Goal: Task Accomplishment & Management: Use online tool/utility

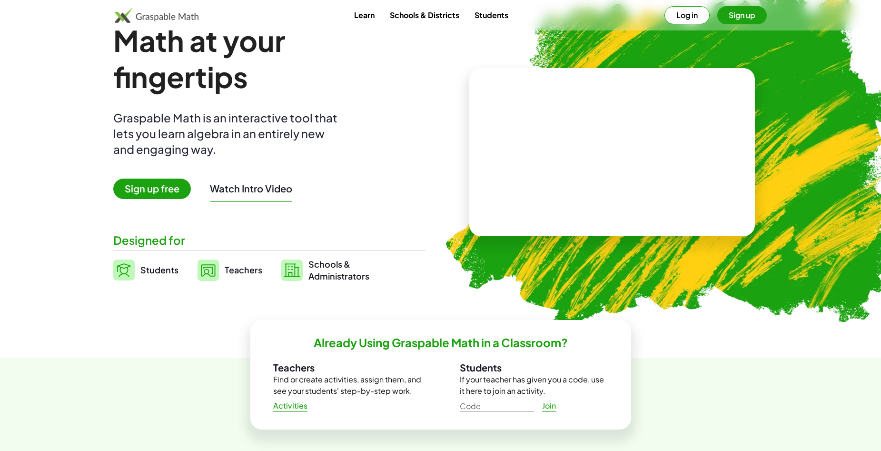
scroll to position [48, 0]
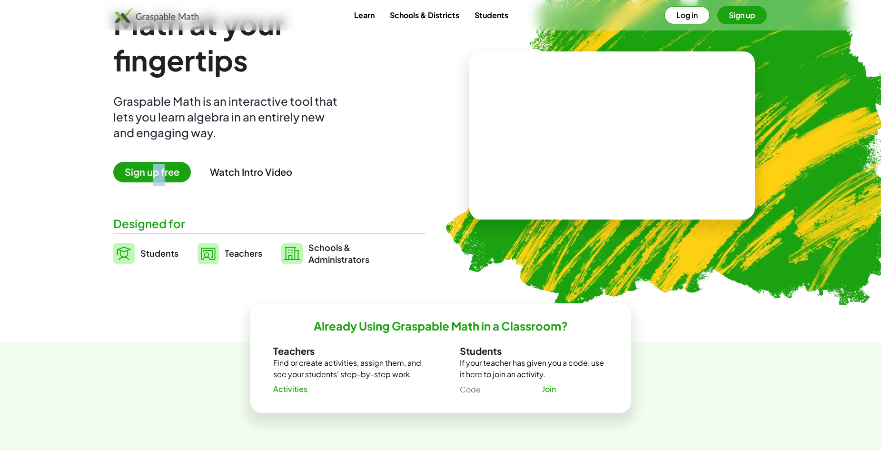
click at [163, 183] on div "Math at your fingertips Graspable Math is an interactive tool that lets you lea…" at bounding box center [269, 135] width 312 height 259
click at [173, 177] on span "Sign up free" at bounding box center [152, 172] width 78 height 20
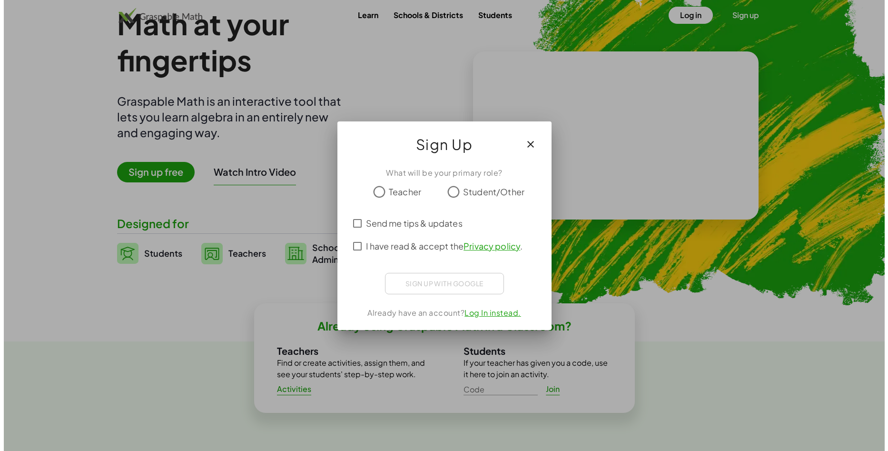
scroll to position [0, 0]
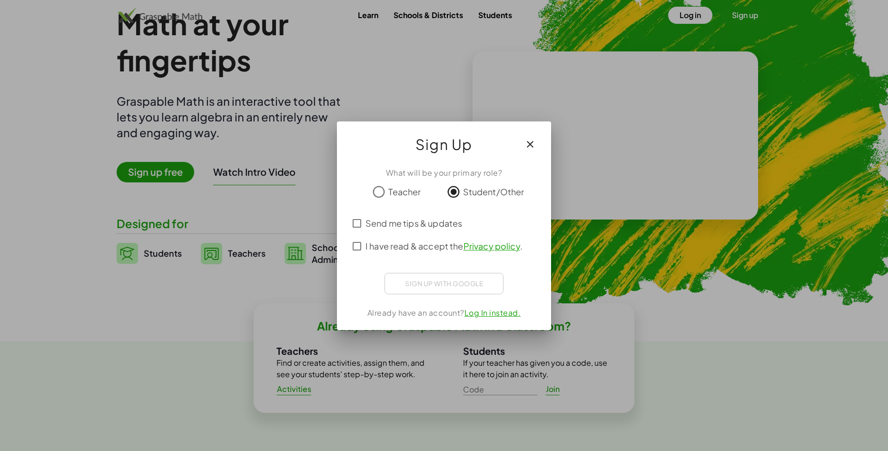
click at [446, 280] on div "Sign up with Google Acceder con Google Acceder con Google. Se abre en una pesta…" at bounding box center [444, 283] width 119 height 21
click at [362, 236] on div "I have read & accept the Privacy policy ." at bounding box center [443, 246] width 191 height 23
click at [531, 144] on icon "button" at bounding box center [530, 144] width 11 height 11
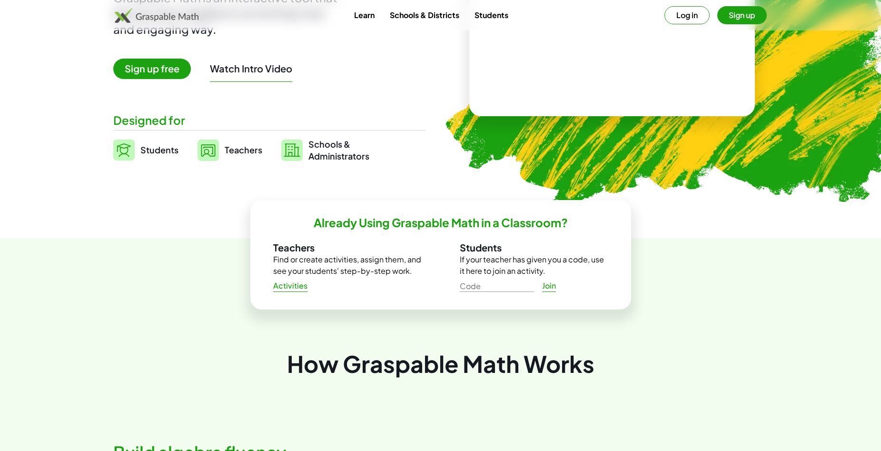
scroll to position [238, 0]
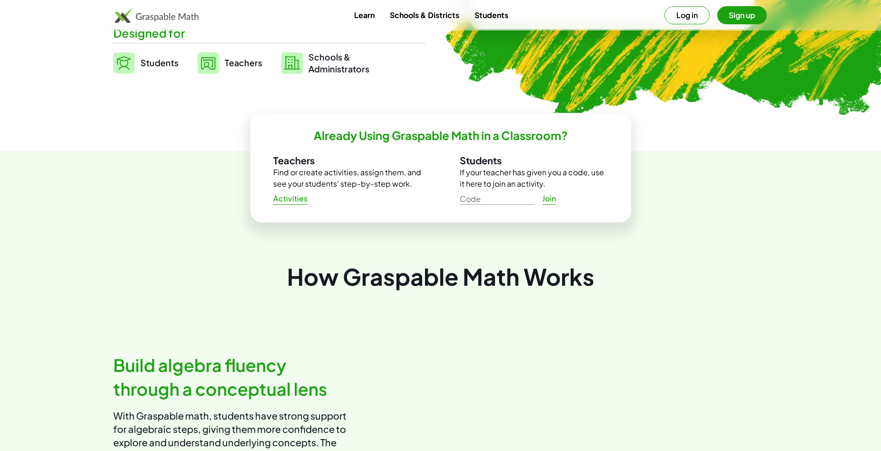
click at [544, 204] on link "Join" at bounding box center [549, 198] width 30 height 17
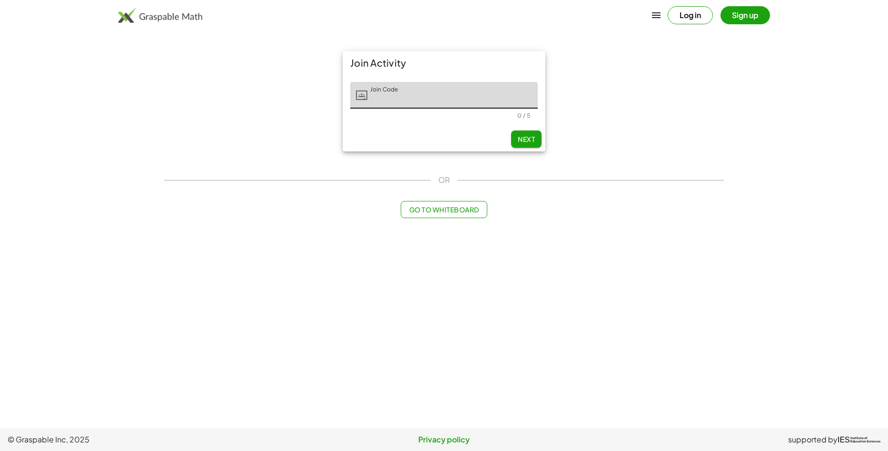
click at [537, 136] on button "Next" at bounding box center [526, 138] width 30 height 17
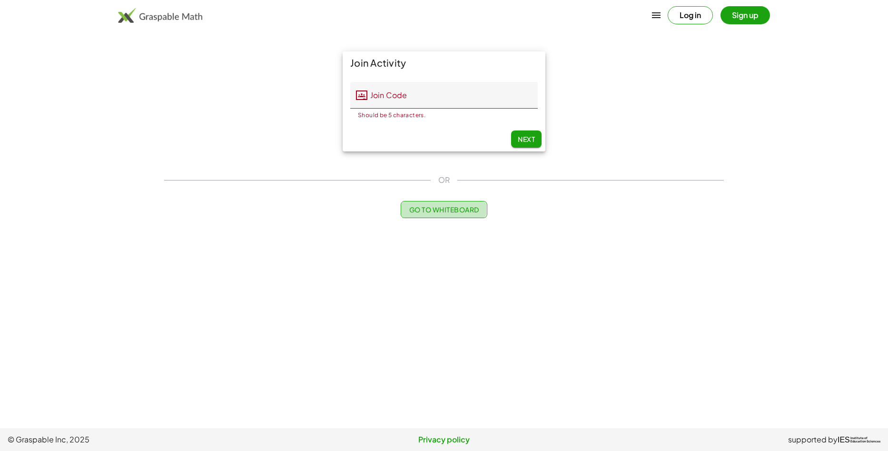
click at [465, 210] on span "Go to Whiteboard" at bounding box center [444, 209] width 70 height 9
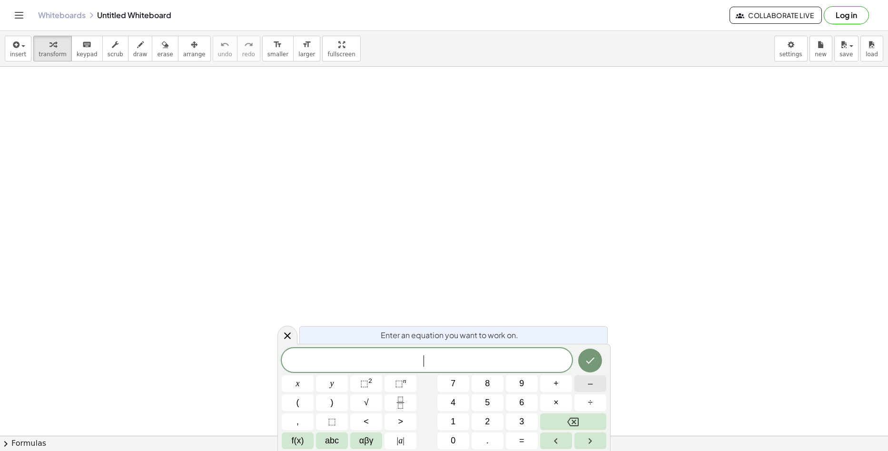
click at [582, 386] on button "–" at bounding box center [591, 383] width 32 height 17
click at [377, 408] on button "√" at bounding box center [366, 402] width 32 height 17
click at [564, 445] on button "Left arrow" at bounding box center [556, 440] width 32 height 17
click at [374, 386] on button "⬚ 2" at bounding box center [366, 383] width 32 height 17
click at [426, 357] on span "√" at bounding box center [429, 360] width 10 height 11
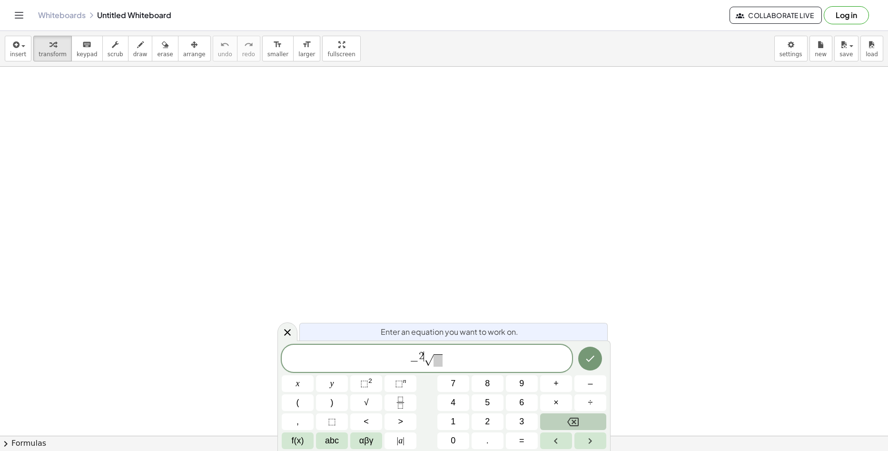
click at [567, 416] on button "Backspace" at bounding box center [573, 421] width 66 height 17
click at [524, 417] on span "3" at bounding box center [521, 421] width 5 height 13
click at [372, 408] on button "√" at bounding box center [366, 402] width 32 height 17
click at [408, 383] on button "⬚ n" at bounding box center [401, 383] width 32 height 17
click at [512, 422] on button "3" at bounding box center [522, 421] width 32 height 17
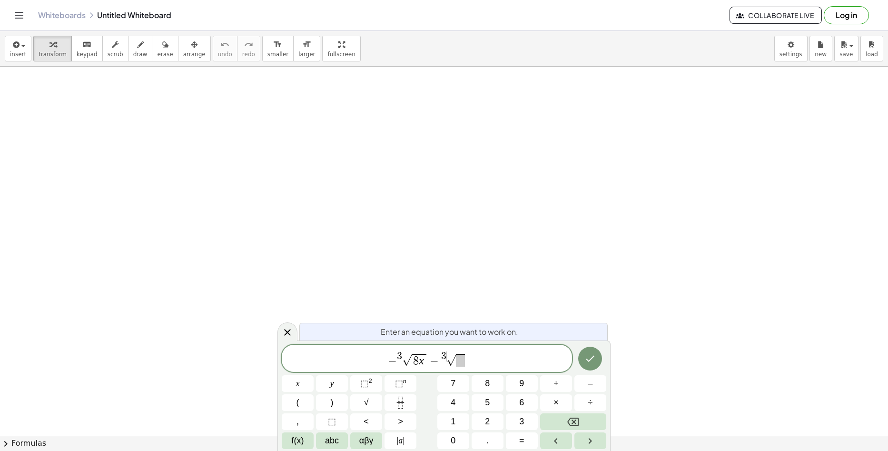
click at [494, 360] on span "− 3 √ 8 x − 3 ​ √" at bounding box center [427, 358] width 290 height 17
click at [368, 406] on span "√" at bounding box center [366, 402] width 5 height 13
click at [520, 423] on span "3" at bounding box center [521, 421] width 5 height 13
click at [581, 417] on button "Backspace" at bounding box center [573, 421] width 66 height 17
click at [403, 382] on sup "n" at bounding box center [404, 380] width 3 height 7
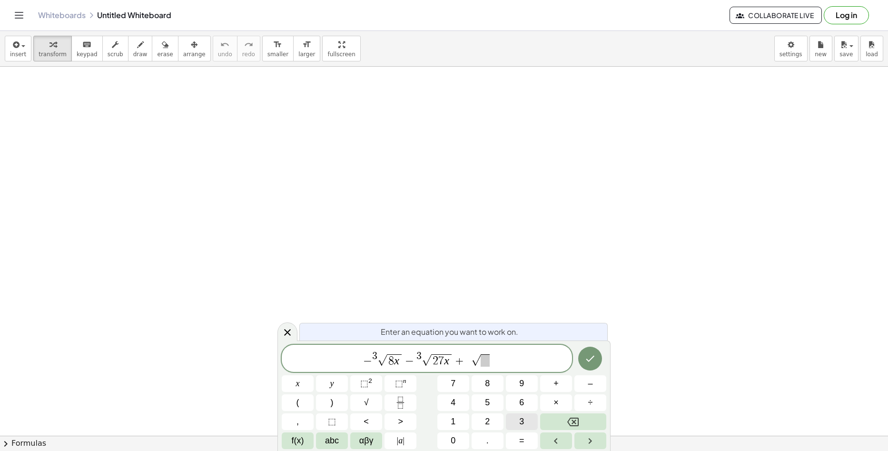
click at [520, 427] on span "3" at bounding box center [521, 421] width 5 height 13
click at [380, 395] on button "√" at bounding box center [366, 402] width 32 height 17
click at [360, 406] on button "√" at bounding box center [366, 402] width 32 height 17
click at [483, 367] on span "− 3 √ 8 x − 3 √ 2 7 x + 3 √ 6 4 x + ​ √ 1 2 5" at bounding box center [427, 358] width 290 height 17
click at [409, 389] on button "⬚ n" at bounding box center [401, 383] width 32 height 17
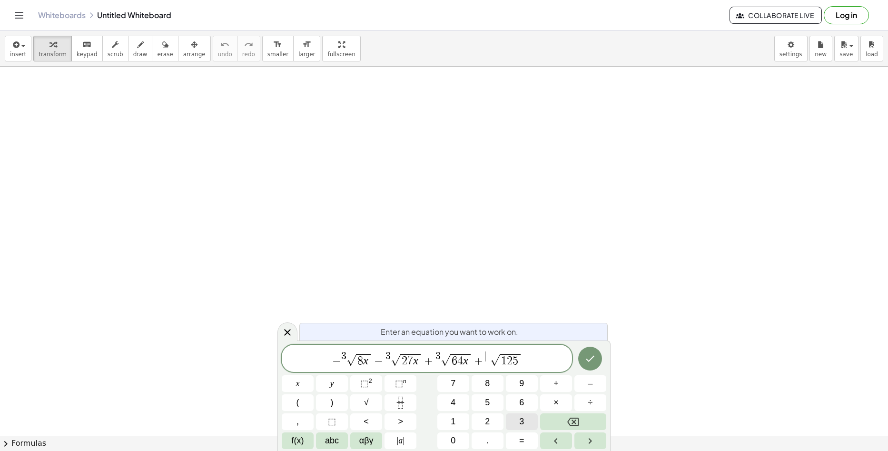
click at [519, 424] on span "3" at bounding box center [521, 421] width 5 height 13
click at [591, 358] on icon "Done" at bounding box center [590, 358] width 11 height 11
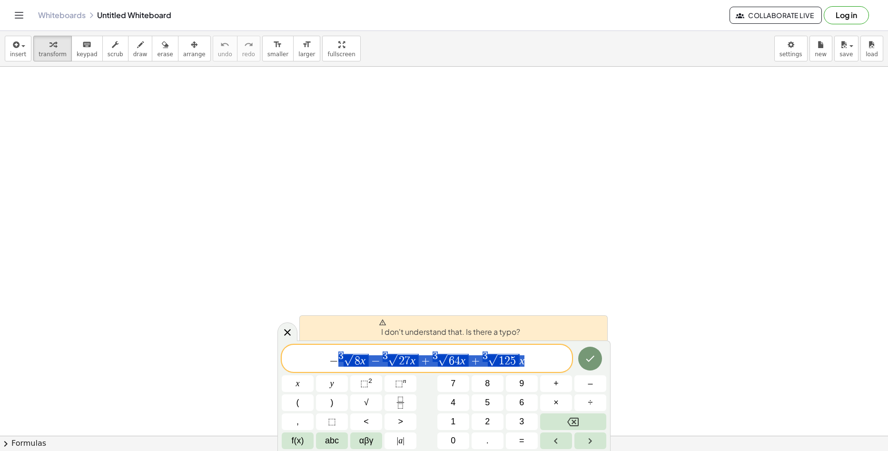
drag, startPoint x: 536, startPoint y: 360, endPoint x: 341, endPoint y: 358, distance: 194.7
click at [337, 360] on span "− 3 √ 8 x − 3 √ 2 7 x + 3 √ 6 4 x + 3 √ 1 2 5 x" at bounding box center [427, 358] width 290 height 17
drag, startPoint x: 327, startPoint y: 361, endPoint x: 552, endPoint y: 379, distance: 225.9
click at [550, 382] on div "**********" at bounding box center [444, 397] width 325 height 104
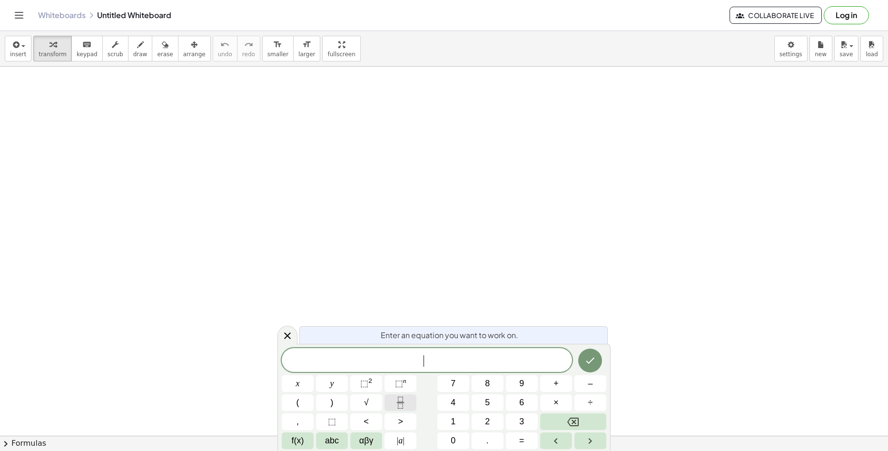
click at [407, 399] on icon "Fraction" at bounding box center [401, 403] width 12 height 12
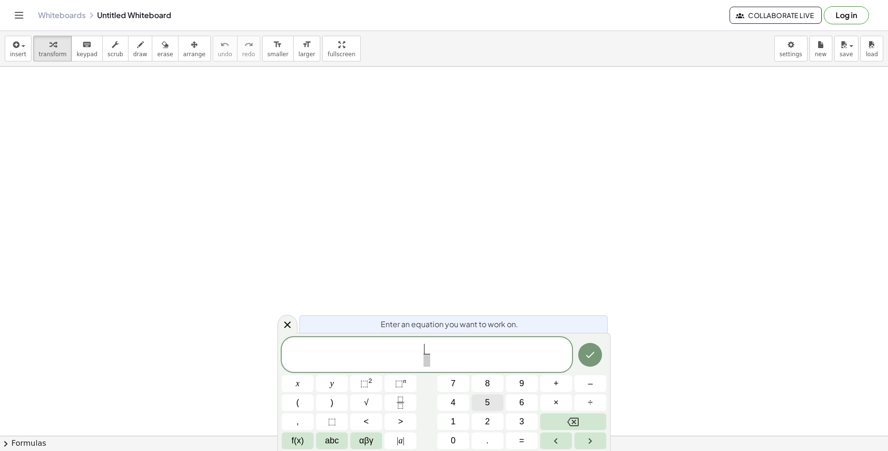
click at [488, 405] on span "5" at bounding box center [487, 402] width 5 height 13
click at [429, 360] on span at bounding box center [426, 360] width 7 height 13
click at [370, 400] on button "√" at bounding box center [366, 402] width 32 height 17
click at [514, 423] on button "3" at bounding box center [522, 421] width 32 height 17
click at [314, 375] on div at bounding box center [298, 383] width 32 height 17
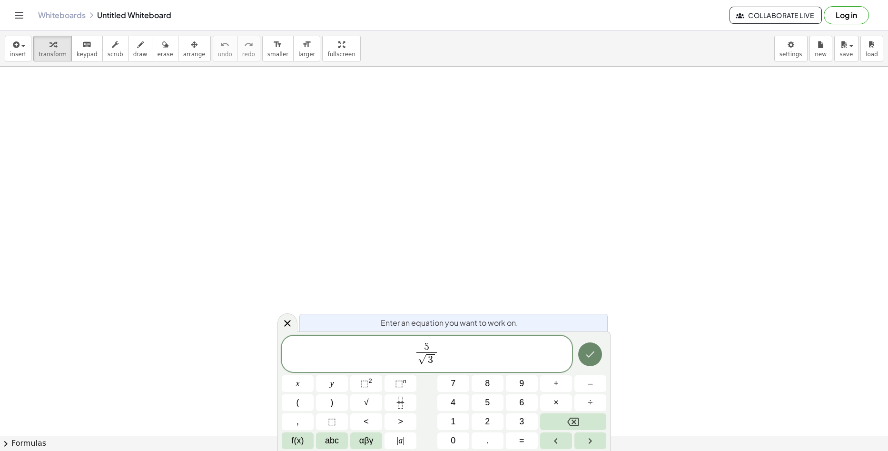
click at [585, 360] on button "Done" at bounding box center [590, 354] width 24 height 24
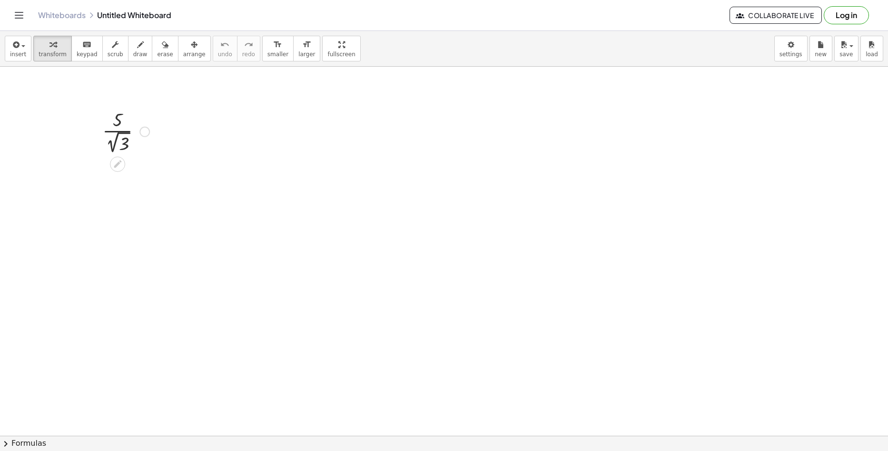
click at [119, 124] on div at bounding box center [126, 131] width 57 height 50
click at [117, 127] on div at bounding box center [126, 131] width 57 height 50
click at [130, 150] on div at bounding box center [126, 131] width 57 height 50
click at [122, 144] on div at bounding box center [126, 131] width 79 height 48
click at [118, 132] on div "· 5 · 2 √ 3 · 5 · 1,732 … 2,887 …" at bounding box center [118, 132] width 0 height 0
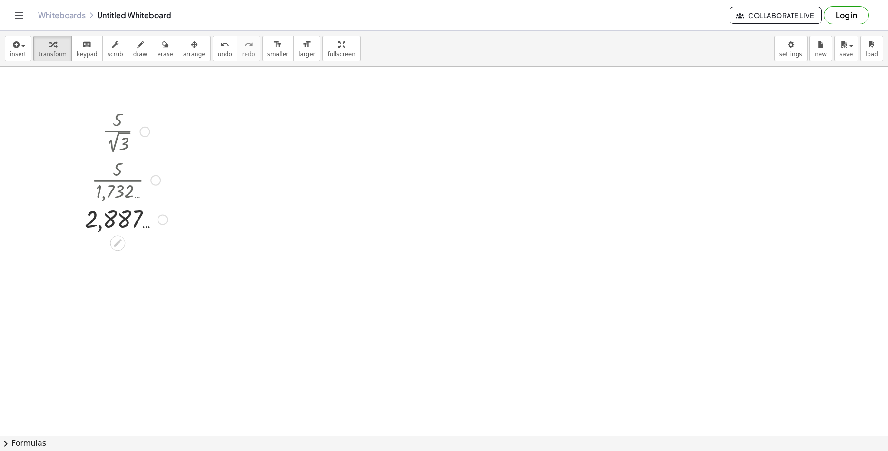
click at [123, 210] on div at bounding box center [126, 218] width 92 height 31
click at [137, 210] on div at bounding box center [126, 218] width 92 height 31
click at [127, 186] on div at bounding box center [126, 180] width 92 height 48
click at [147, 134] on div at bounding box center [144, 132] width 10 height 10
click at [228, 133] on li "Copy line as LaTeX" at bounding box center [202, 132] width 81 height 14
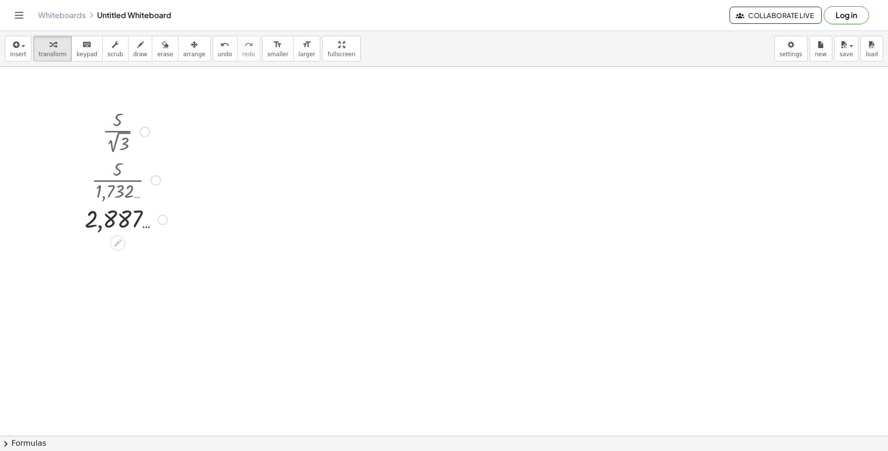
click at [149, 131] on div "Copied done" at bounding box center [144, 132] width 10 height 10
click at [220, 121] on span "Go back to this line" at bounding box center [193, 117] width 57 height 8
click at [123, 165] on div at bounding box center [117, 164] width 15 height 15
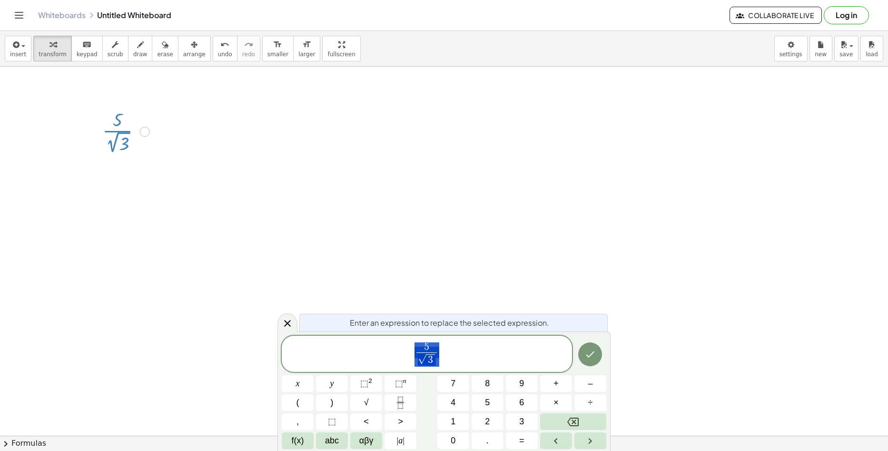
drag, startPoint x: 304, startPoint y: 215, endPoint x: 300, endPoint y: 210, distance: 6.5
click at [303, 212] on div at bounding box center [444, 436] width 888 height 738
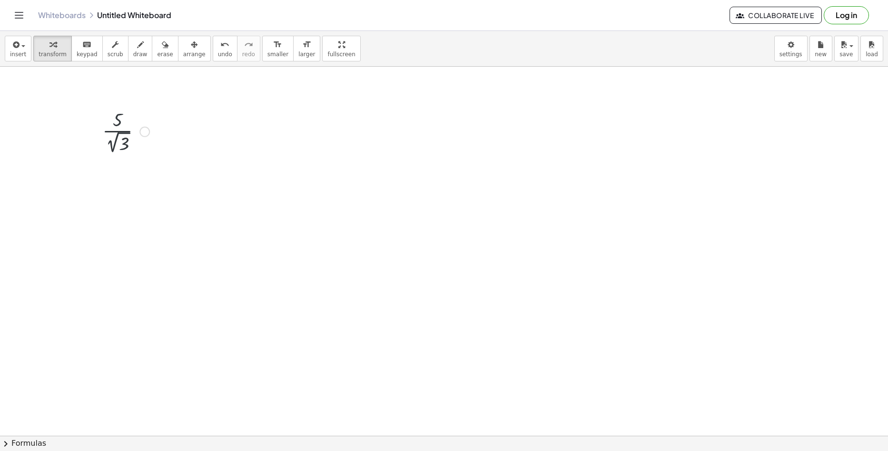
click at [149, 128] on div at bounding box center [126, 131] width 57 height 50
click at [144, 129] on div at bounding box center [144, 132] width 10 height 10
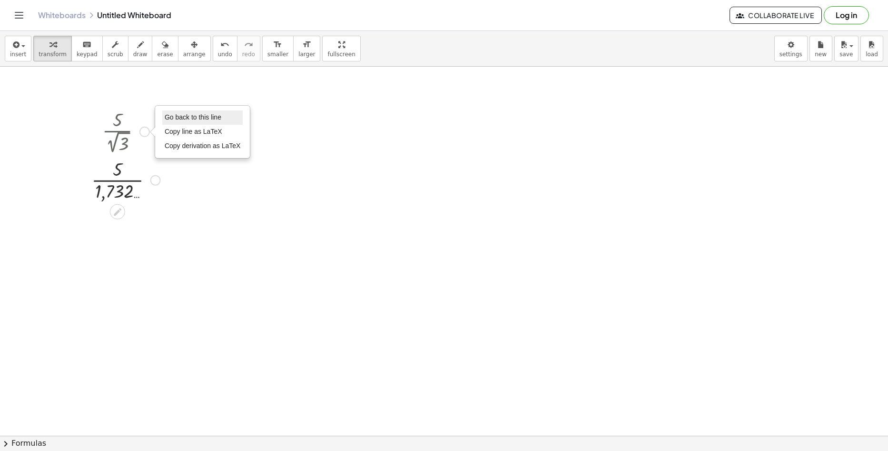
click at [178, 123] on li "Go back to this line" at bounding box center [202, 117] width 81 height 14
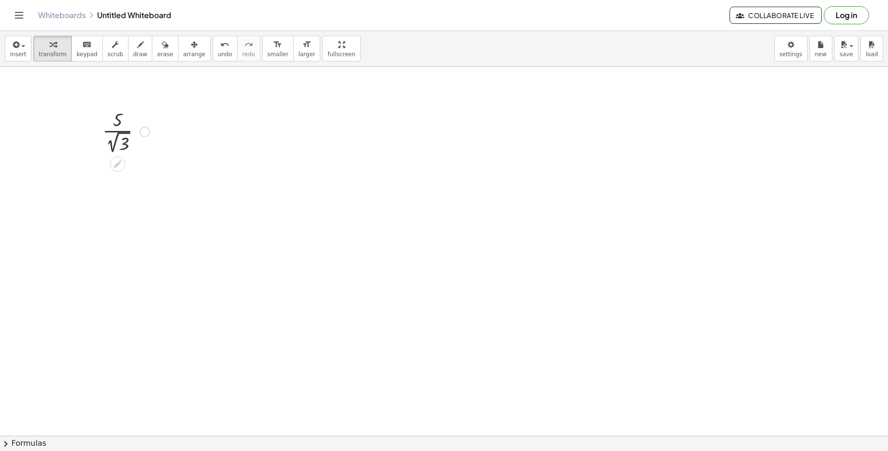
click at [146, 136] on div "Go back to this line Copy line as LaTeX Copy derivation as LaTeX" at bounding box center [144, 132] width 10 height 10
click at [220, 116] on li "Transform line" at bounding box center [202, 117] width 81 height 14
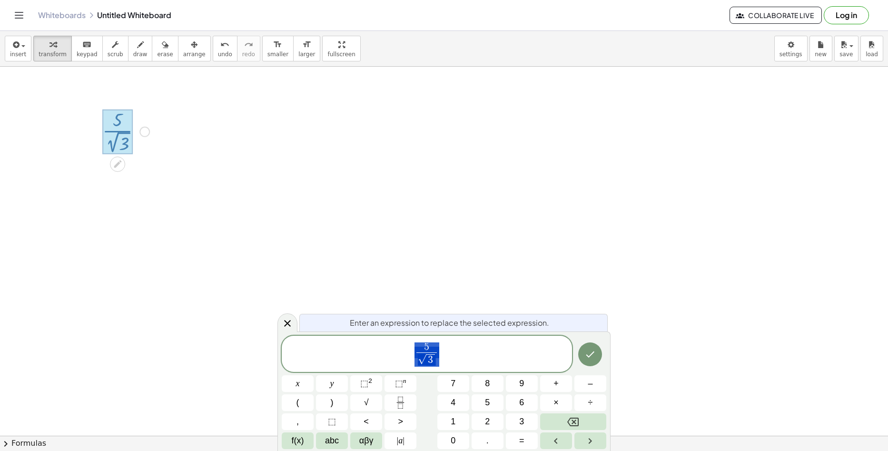
click at [262, 201] on div at bounding box center [444, 436] width 888 height 738
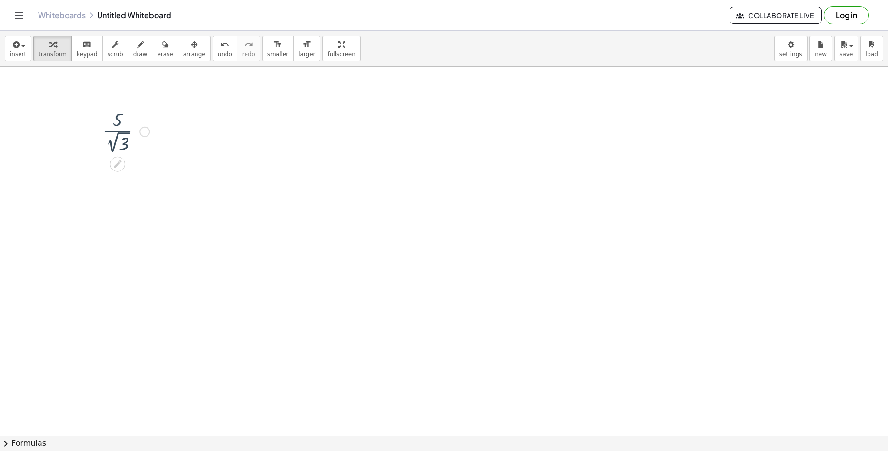
click at [149, 135] on div "Fix a mistake Transform line Copy line as LaTeX Copy derivation as LaTeX Expand…" at bounding box center [144, 132] width 10 height 10
click at [221, 159] on span "Expand new lines: On" at bounding box center [197, 160] width 65 height 8
click at [122, 137] on div at bounding box center [126, 131] width 57 height 50
click at [117, 128] on div at bounding box center [126, 131] width 57 height 50
drag, startPoint x: 120, startPoint y: 134, endPoint x: 120, endPoint y: 141, distance: 6.7
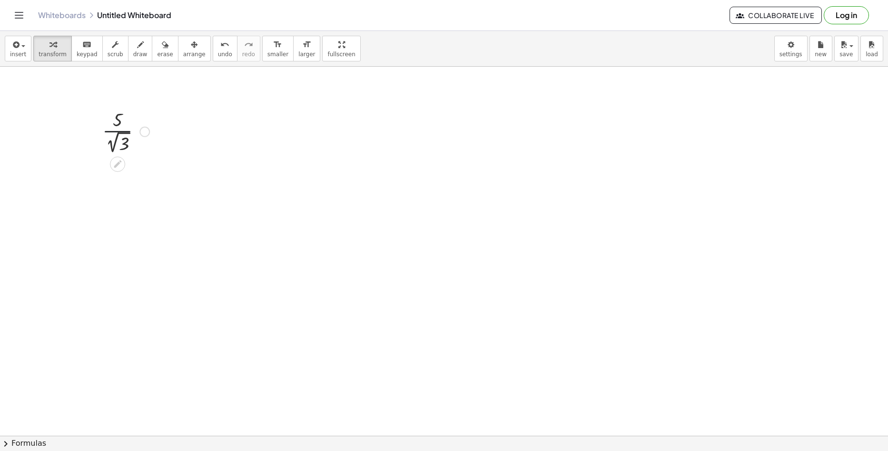
click at [120, 137] on div at bounding box center [126, 131] width 57 height 50
click at [120, 141] on div at bounding box center [126, 131] width 57 height 50
drag, startPoint x: 120, startPoint y: 141, endPoint x: 123, endPoint y: 146, distance: 5.1
click at [120, 144] on div at bounding box center [126, 131] width 57 height 50
click at [126, 149] on div at bounding box center [126, 131] width 79 height 48
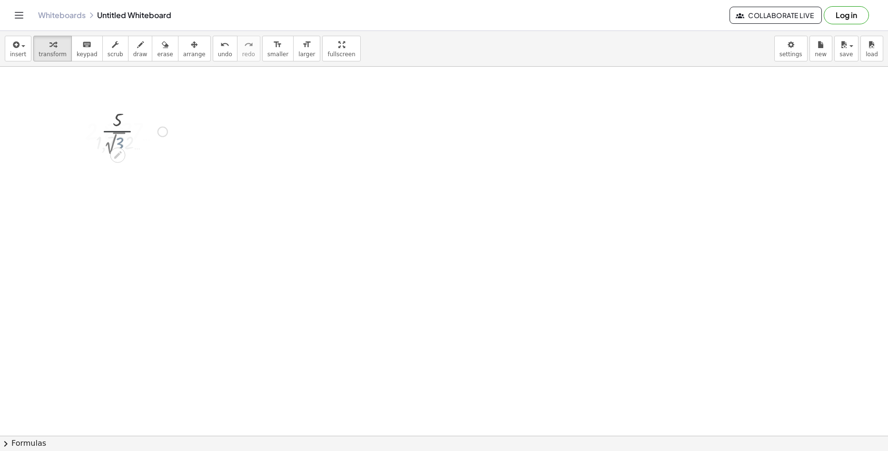
click at [127, 149] on div "· 5 · 2 √ 3 1,732 … 2,887 … Fix a mistake Transform line Copy line as LaTeX Cop…" at bounding box center [122, 131] width 104 height 36
click at [117, 133] on div at bounding box center [126, 130] width 92 height 31
click at [27, 50] on button "insert" at bounding box center [18, 49] width 27 height 26
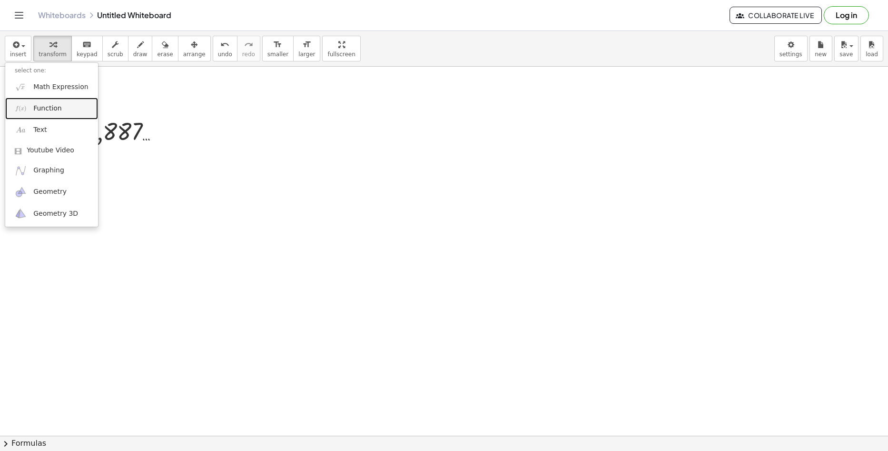
click at [48, 99] on link "Function" at bounding box center [51, 108] width 93 height 21
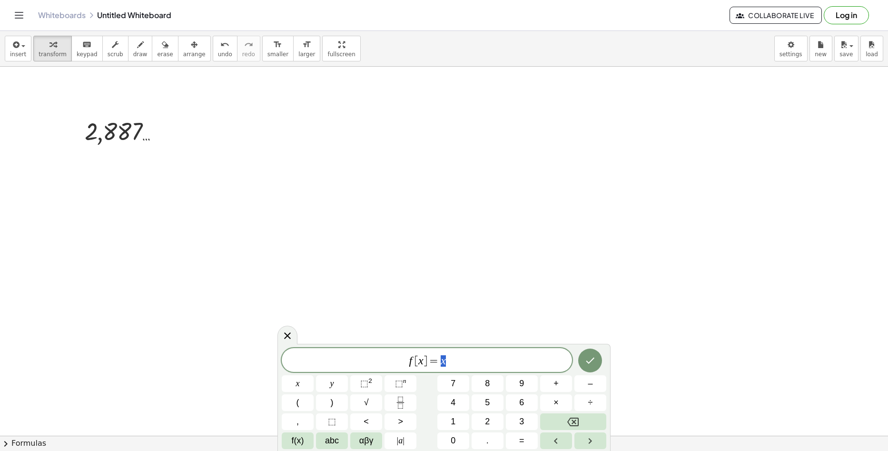
click at [58, 117] on div at bounding box center [444, 436] width 888 height 738
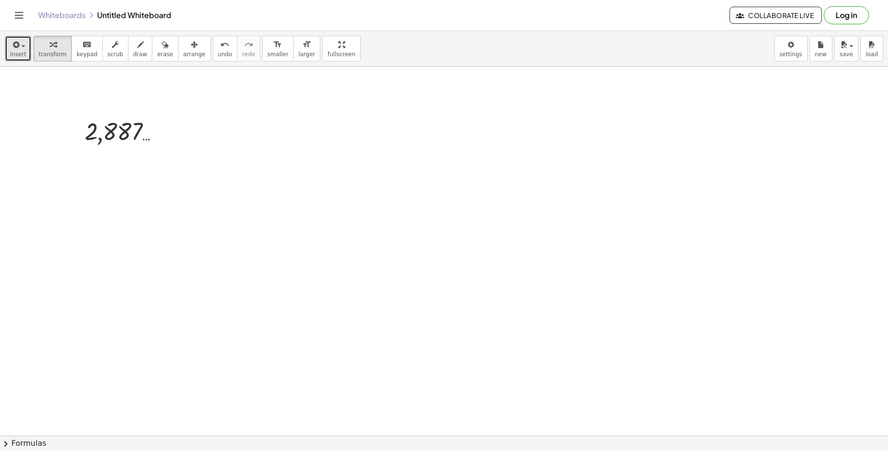
click at [20, 52] on span "insert" at bounding box center [18, 54] width 16 height 7
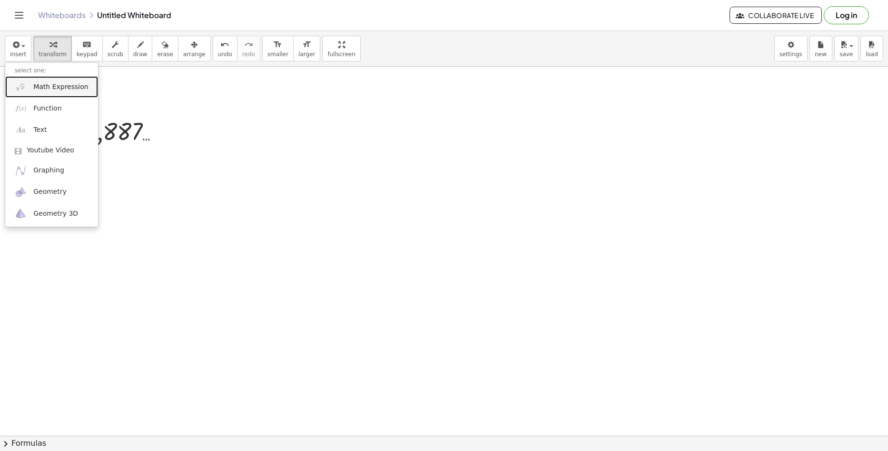
click at [70, 93] on link "Math Expression" at bounding box center [51, 86] width 93 height 21
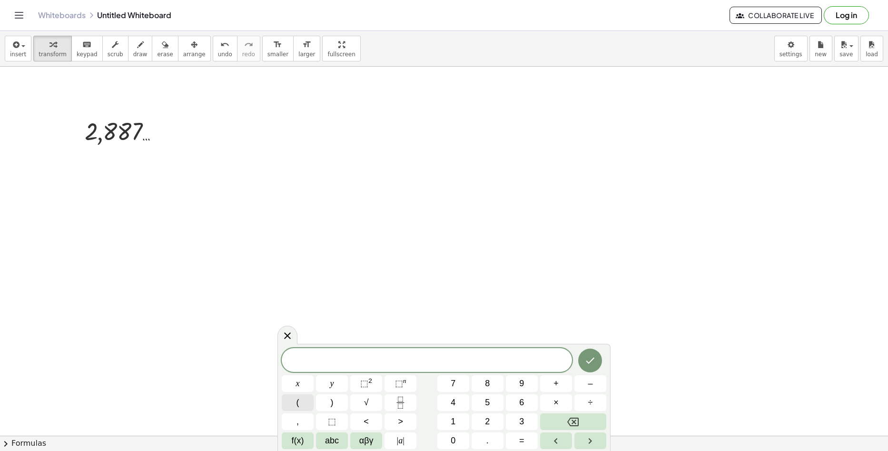
click at [295, 409] on button "(" at bounding box center [298, 402] width 32 height 17
click at [327, 403] on button ")" at bounding box center [332, 402] width 32 height 17
click at [302, 400] on button "(" at bounding box center [298, 402] width 32 height 17
click at [302, 402] on button "(" at bounding box center [298, 402] width 32 height 17
click at [563, 387] on button "+" at bounding box center [556, 383] width 32 height 17
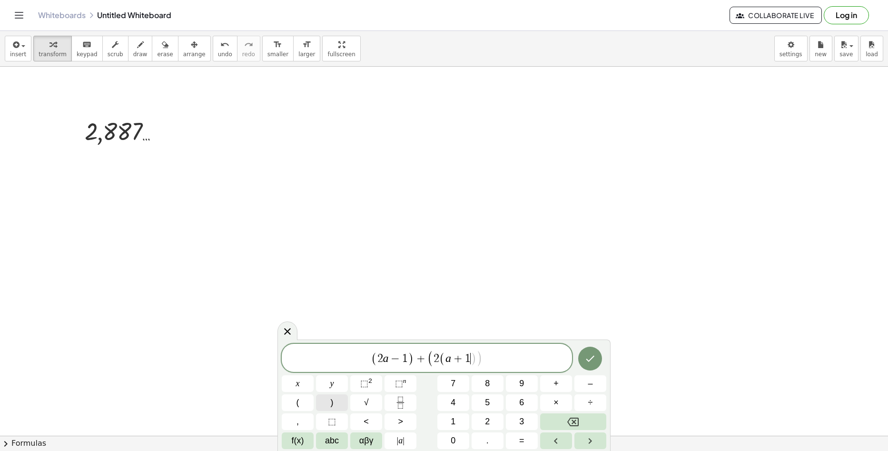
click at [331, 404] on span ")" at bounding box center [332, 402] width 3 height 13
click at [337, 405] on button ")" at bounding box center [332, 402] width 32 height 17
click at [406, 401] on icon "Fraction" at bounding box center [401, 403] width 12 height 12
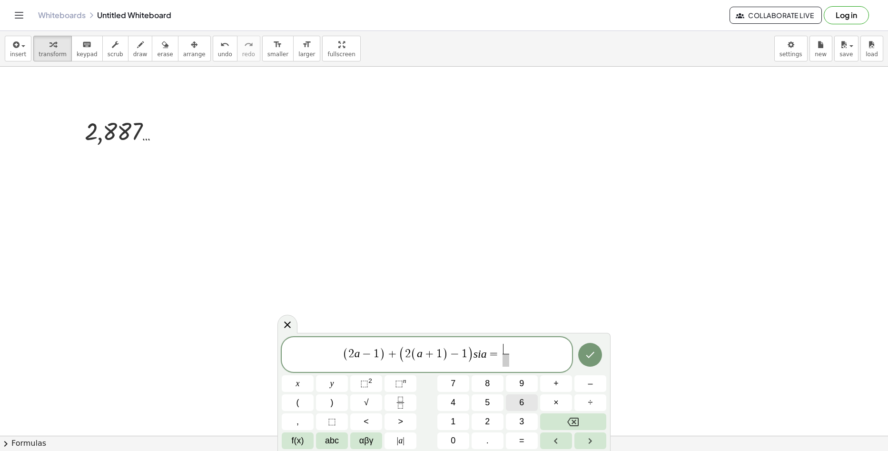
click at [523, 407] on button "6" at bounding box center [522, 402] width 32 height 17
click at [506, 368] on div "( 2 a − 1 ) + ( 2 ( a + 1 ) − 1 ) s i a = 6 ​ ​" at bounding box center [427, 354] width 290 height 35
click at [486, 401] on span "5" at bounding box center [487, 402] width 5 height 13
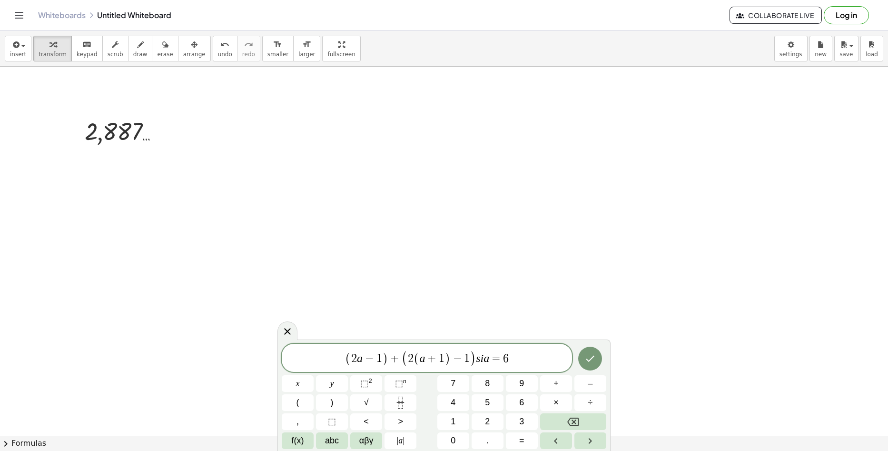
click at [407, 393] on div "( 2 a − 1 ) + ( 2 ( a + 1 ) − 1 ) s i a = 6 x y ⬚ 2 ⬚ n 7 8 9 + – ( ) √ 4 5 6 ×…" at bounding box center [444, 396] width 325 height 105
click at [405, 397] on icon "Fraction" at bounding box center [401, 403] width 12 height 12
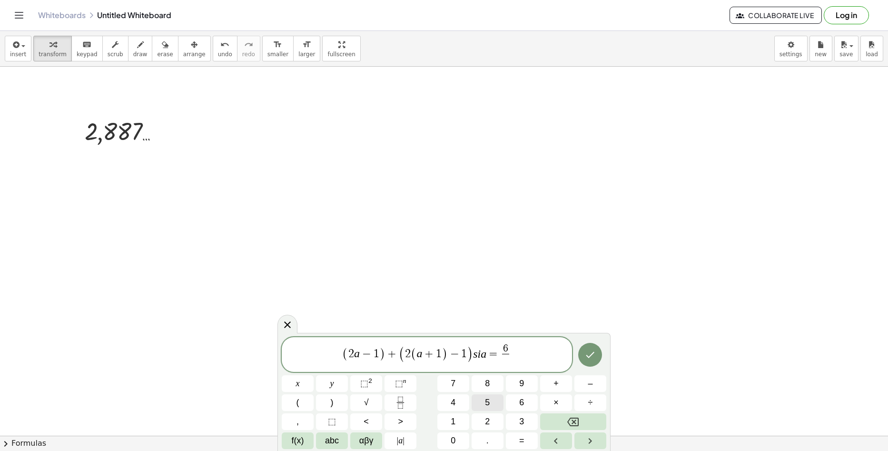
click at [482, 404] on button "5" at bounding box center [488, 402] width 32 height 17
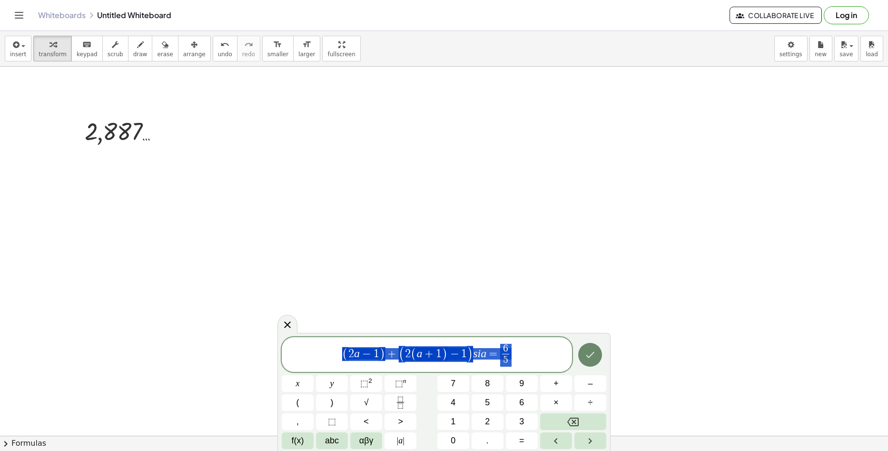
click at [582, 360] on button "Done" at bounding box center [590, 355] width 24 height 24
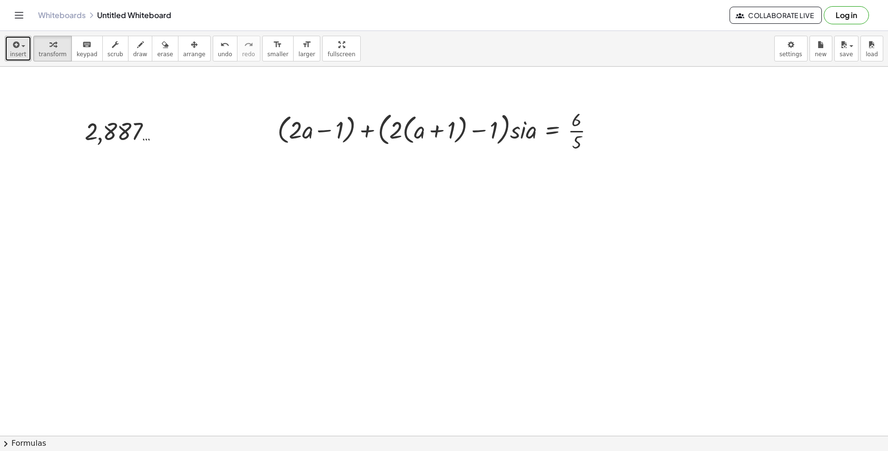
click at [23, 51] on span "insert" at bounding box center [18, 54] width 16 height 7
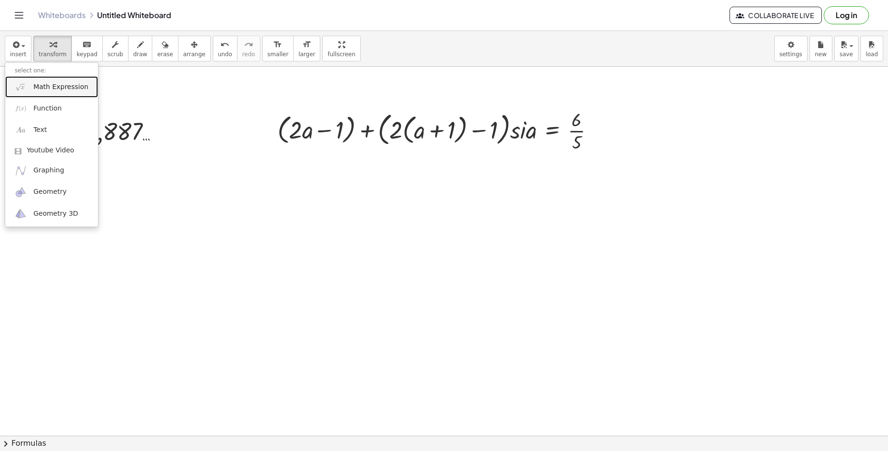
click at [57, 92] on link "Math Expression" at bounding box center [51, 86] width 93 height 21
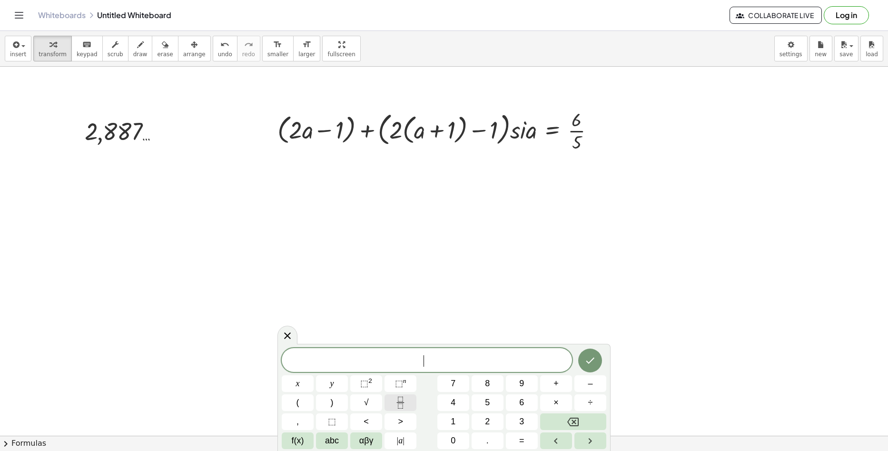
click at [402, 407] on icon "Fraction" at bounding box center [401, 403] width 12 height 12
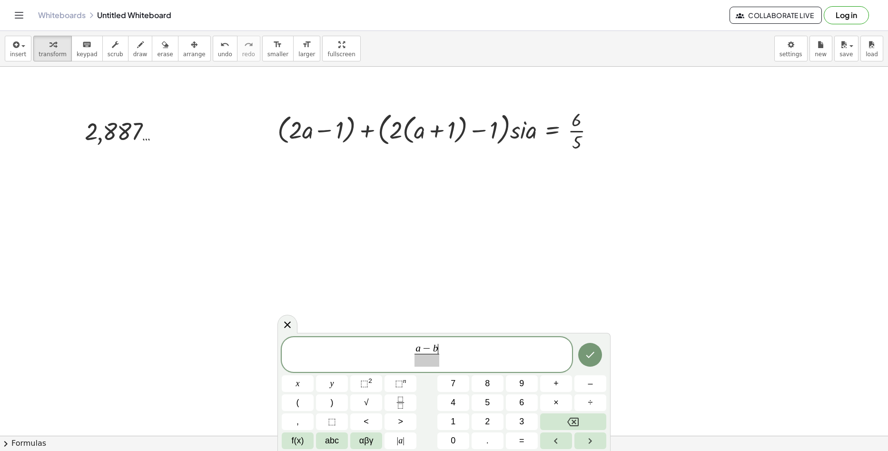
click at [437, 362] on span at bounding box center [427, 360] width 25 height 13
click at [487, 420] on span "2" at bounding box center [487, 421] width 5 height 13
click at [476, 358] on span "a − b 2 ​ ​" at bounding box center [427, 355] width 290 height 25
click at [414, 407] on button "Fraction" at bounding box center [401, 402] width 32 height 17
click at [514, 426] on button "3" at bounding box center [522, 421] width 32 height 17
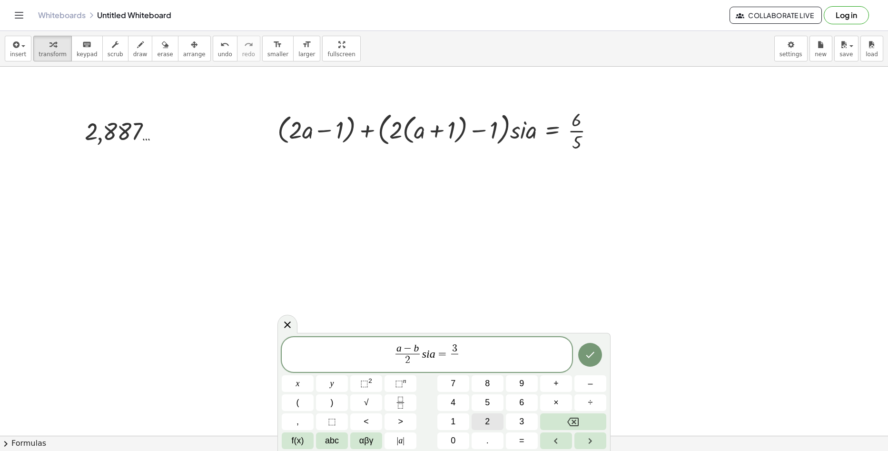
click at [494, 419] on button "2" at bounding box center [488, 421] width 32 height 17
click at [405, 404] on icon "Fraction" at bounding box center [401, 403] width 12 height 12
click at [475, 364] on span at bounding box center [471, 360] width 7 height 13
drag, startPoint x: 486, startPoint y: 358, endPoint x: 362, endPoint y: 349, distance: 124.1
click at [355, 343] on span "a − b 2 ​ s i a = 3 2 ​ ; b = 2 3 ​" at bounding box center [427, 355] width 290 height 25
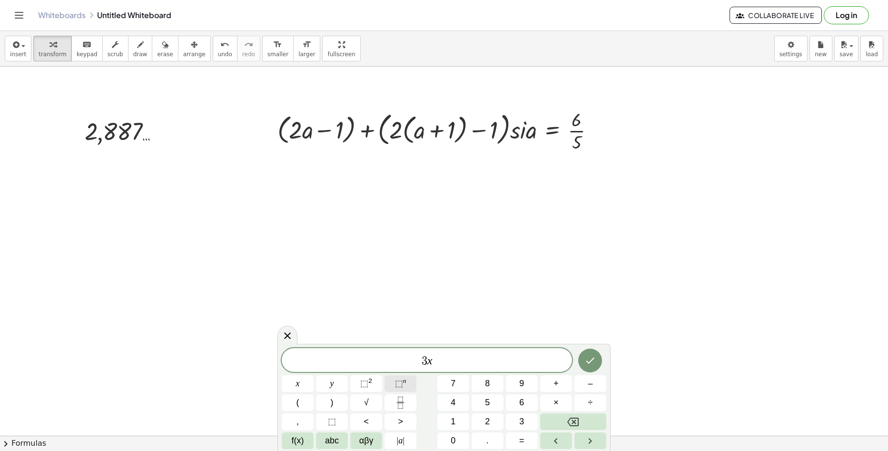
click at [405, 379] on sup "n" at bounding box center [404, 380] width 3 height 7
click at [516, 431] on div "3 x x y ⬚ 2 ⬚ n 7 8 9 + – ( ) √ 4 5 6 × ÷ , ⬚ < > 1 2 3 f(x) abc αβγ | a | 0 . =" at bounding box center [444, 396] width 325 height 105
click at [518, 427] on button "3" at bounding box center [522, 421] width 32 height 17
click at [587, 438] on icon "Right arrow" at bounding box center [590, 440] width 11 height 11
click at [560, 384] on button "+" at bounding box center [556, 383] width 32 height 17
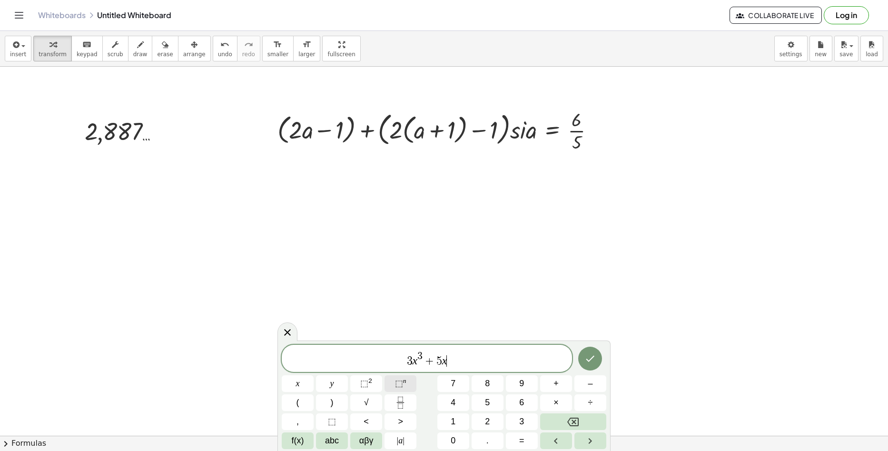
click at [403, 384] on span "⬚ n" at bounding box center [400, 383] width 11 height 13
click at [517, 417] on button "3" at bounding box center [522, 421] width 32 height 17
click at [588, 382] on span "–" at bounding box center [590, 383] width 5 height 13
click at [407, 379] on button "⬚ n" at bounding box center [401, 383] width 32 height 17
click at [483, 419] on button "2" at bounding box center [488, 421] width 32 height 17
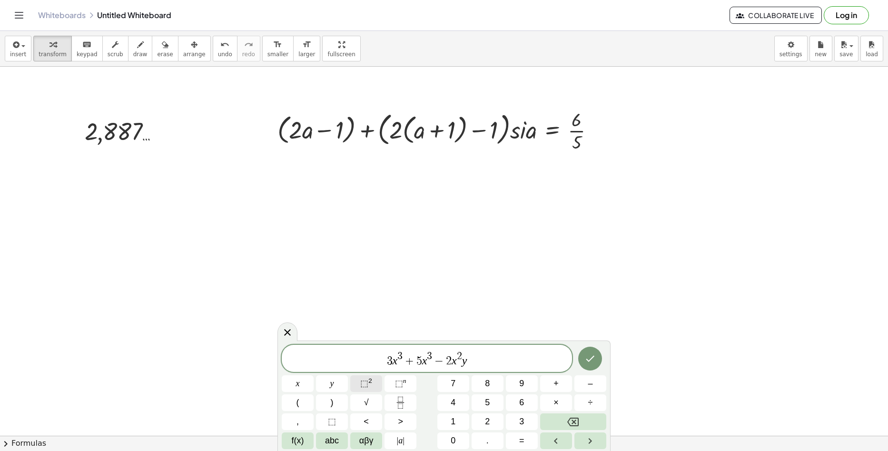
click at [369, 383] on sup "2" at bounding box center [370, 380] width 4 height 7
click at [373, 382] on button "⬚ 2" at bounding box center [366, 383] width 32 height 17
click at [365, 376] on button "⬚ 2" at bounding box center [366, 383] width 32 height 17
drag, startPoint x: 492, startPoint y: 361, endPoint x: 326, endPoint y: 353, distance: 166.3
click at [326, 353] on span "3 x 3 + 5 x 3 − 2 x 2 y 2 + 2 x 2 y 2" at bounding box center [427, 358] width 290 height 17
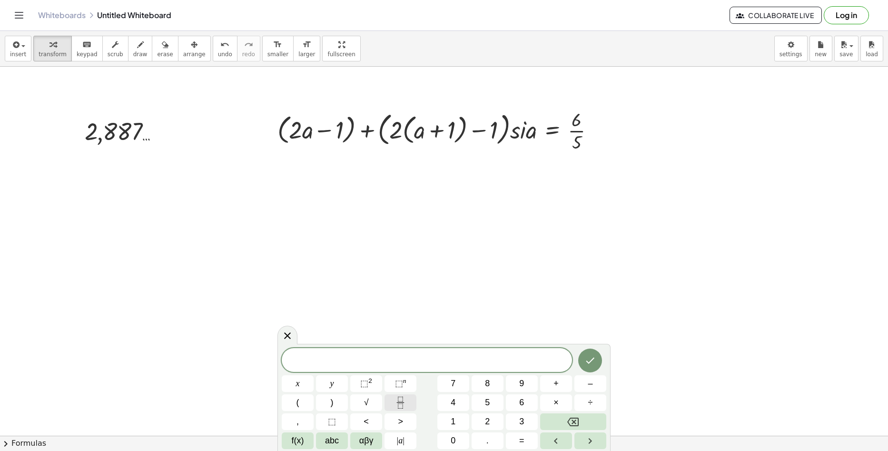
click at [394, 401] on button "Fraction" at bounding box center [401, 402] width 32 height 17
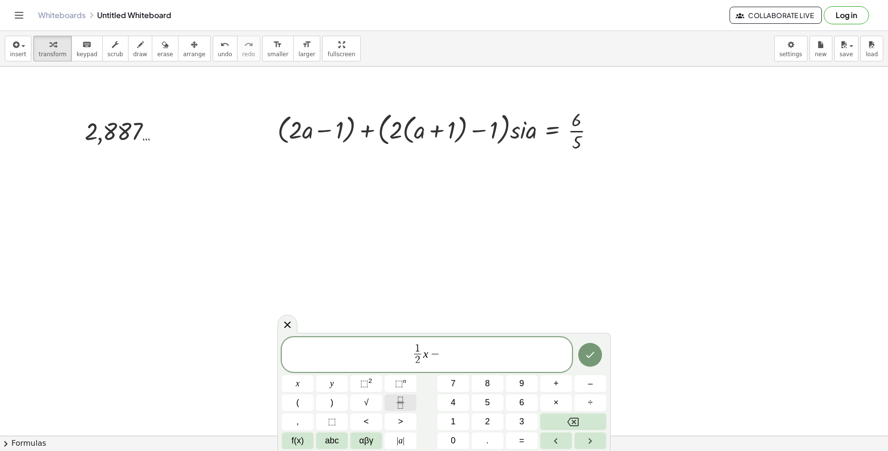
click at [398, 397] on icon "Fraction" at bounding box center [401, 403] width 12 height 12
click at [406, 407] on icon "Fraction" at bounding box center [401, 403] width 12 height 12
click at [515, 425] on button "3" at bounding box center [522, 421] width 32 height 17
click at [451, 399] on span "4" at bounding box center [453, 402] width 5 height 13
click at [398, 397] on icon "Fraction" at bounding box center [401, 403] width 12 height 12
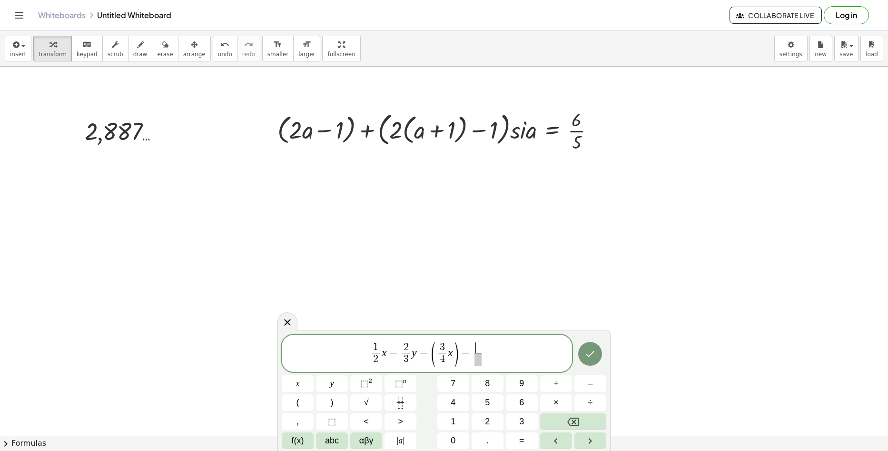
click at [464, 361] on span "1 2 ​ x − 2 3 ​ y − ( 3 4 ​ x ) − ​ ​" at bounding box center [427, 353] width 290 height 27
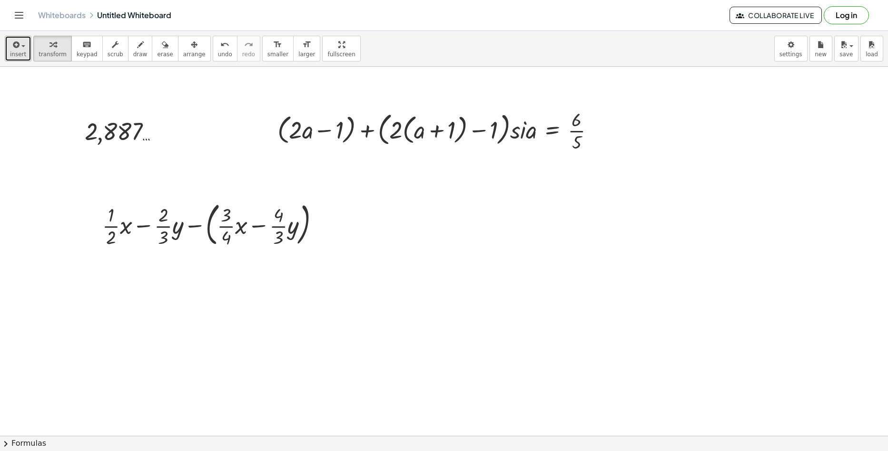
click at [20, 43] on div "button" at bounding box center [18, 44] width 16 height 11
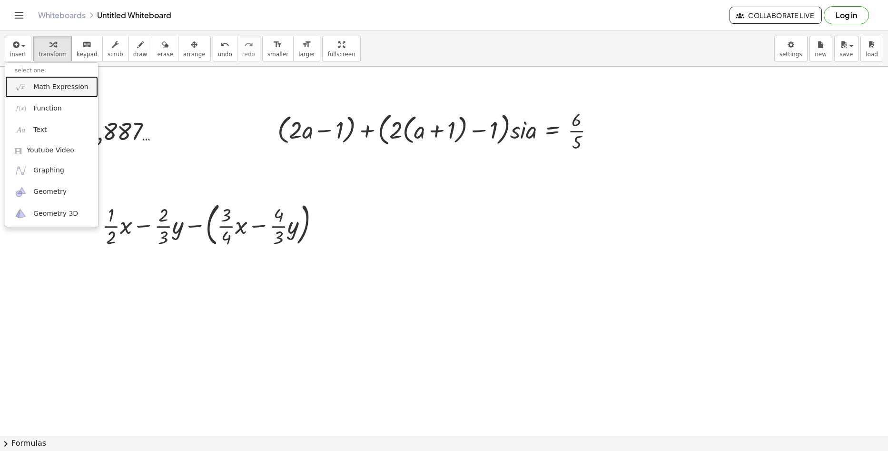
click at [65, 91] on span "Math Expression" at bounding box center [60, 87] width 55 height 10
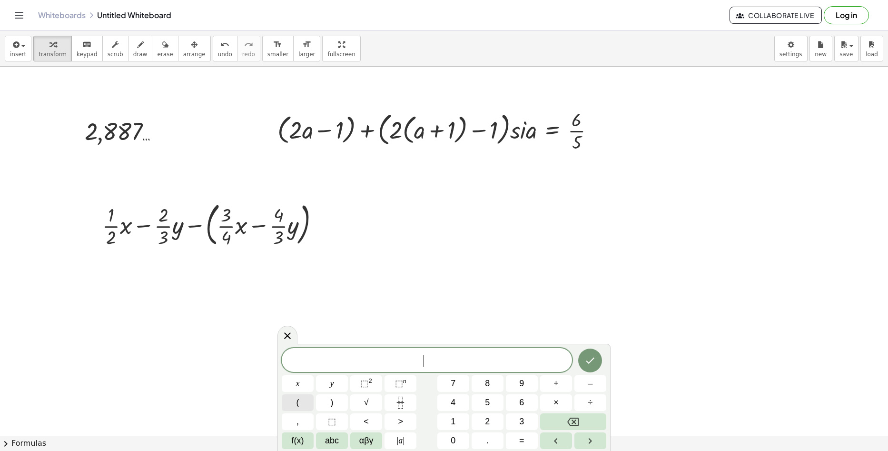
click at [301, 407] on button "(" at bounding box center [298, 402] width 32 height 17
click at [591, 380] on span "–" at bounding box center [590, 383] width 5 height 13
click at [399, 402] on icon "Fraction" at bounding box center [401, 403] width 12 height 12
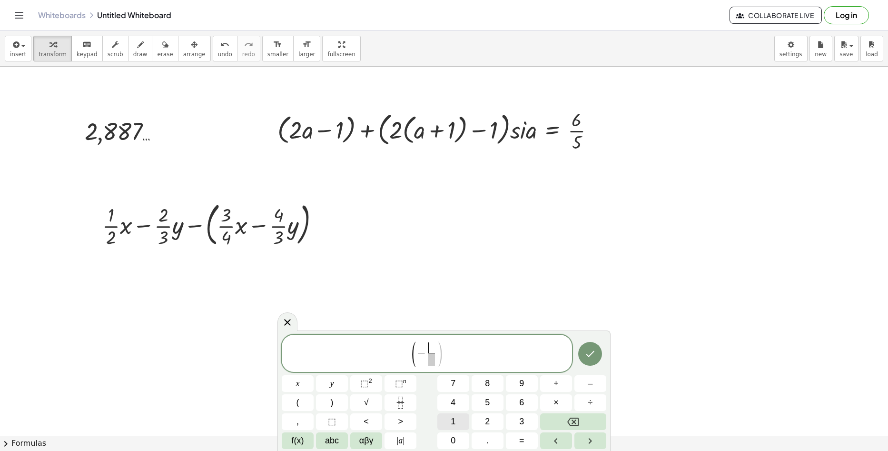
click at [455, 420] on span "1" at bounding box center [453, 421] width 5 height 13
click at [582, 446] on button "Right arrow" at bounding box center [591, 440] width 32 height 17
click at [526, 390] on button "9" at bounding box center [522, 383] width 32 height 17
click at [363, 384] on span "⬚" at bounding box center [364, 383] width 8 height 10
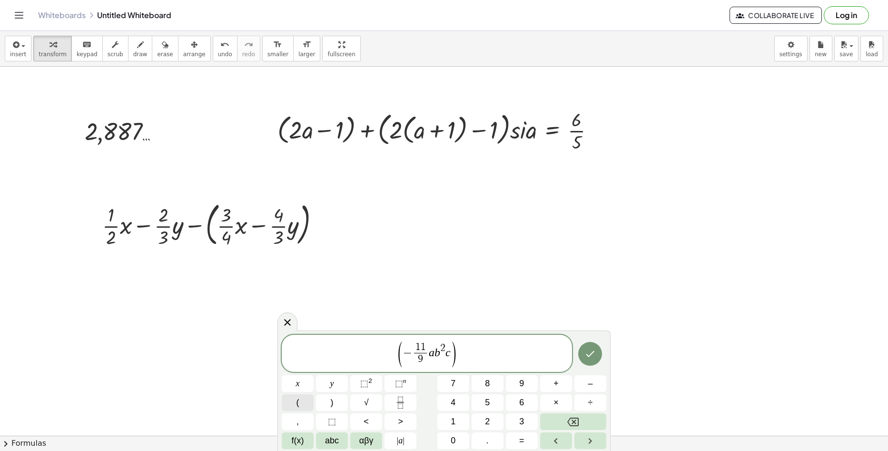
click at [298, 400] on span "(" at bounding box center [298, 402] width 3 height 13
